Goal: Information Seeking & Learning: Learn about a topic

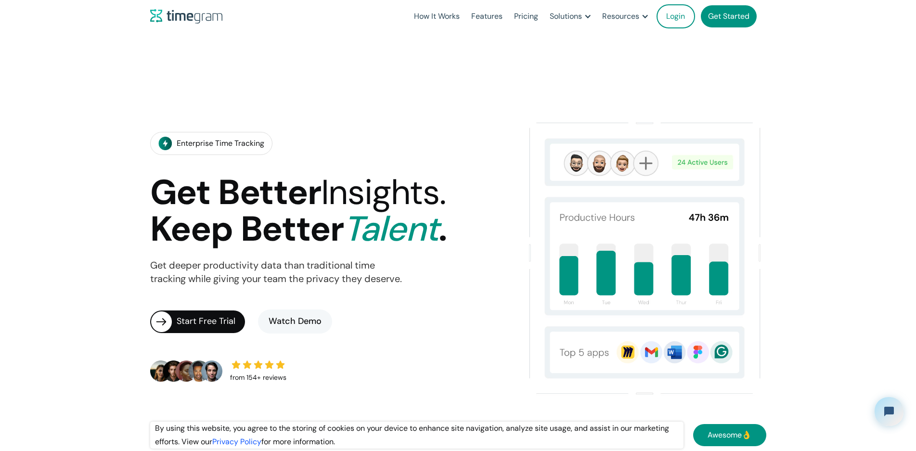
click at [291, 310] on link "Watch Demo" at bounding box center [295, 322] width 74 height 24
click at [408, 22] on link "How It Works" at bounding box center [436, 16] width 57 height 33
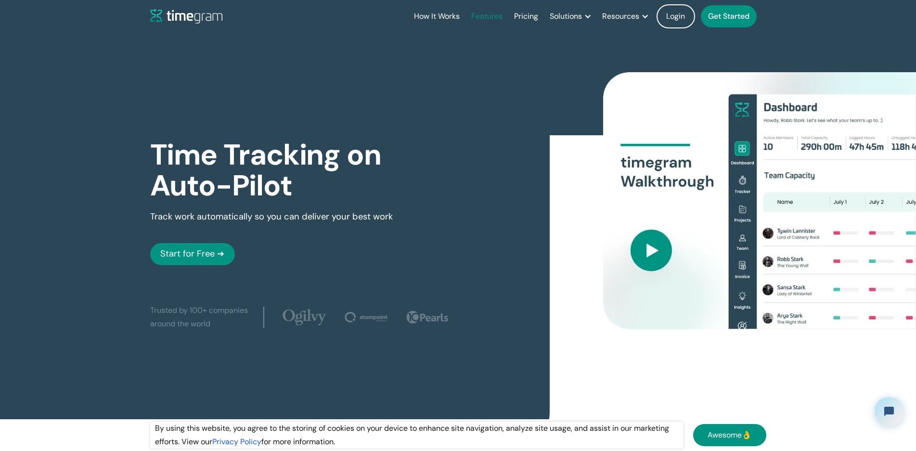
click at [466, 13] on link "Features" at bounding box center [487, 16] width 43 height 33
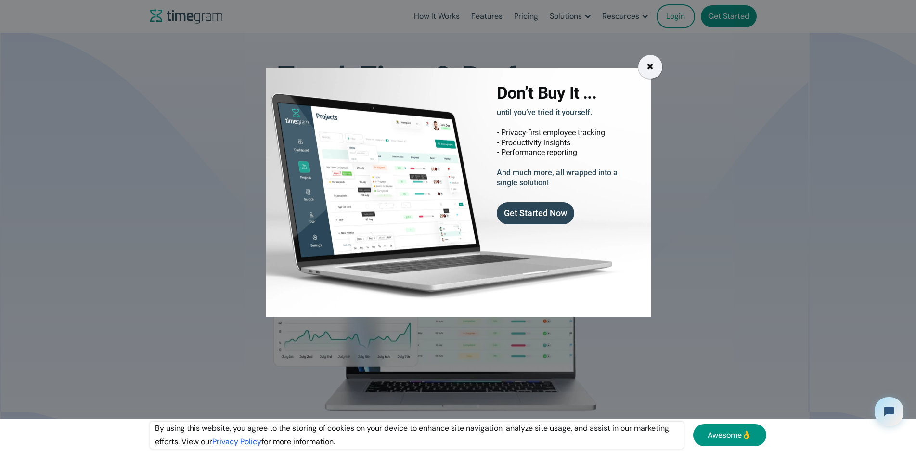
drag, startPoint x: 654, startPoint y: 89, endPoint x: 678, endPoint y: 36, distance: 57.5
click at [653, 79] on div "✖" at bounding box center [650, 67] width 24 height 24
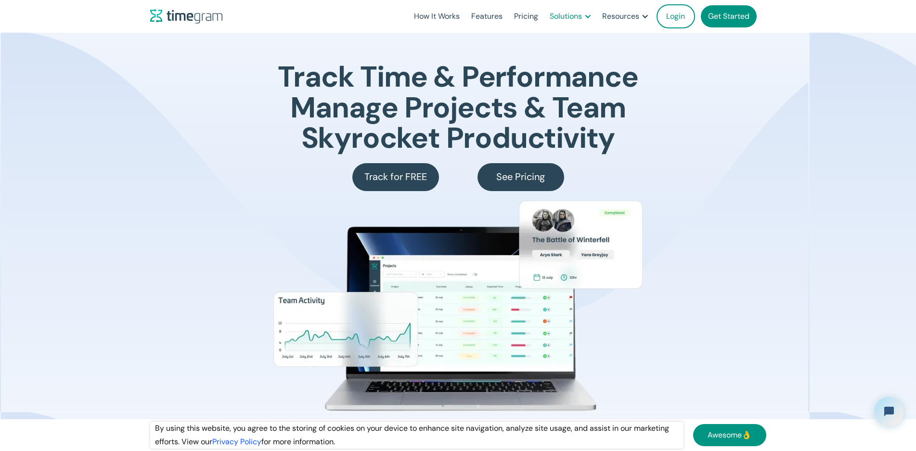
click at [550, 18] on div "Solutions" at bounding box center [566, 16] width 32 height 13
